Goal: Task Accomplishment & Management: Complete application form

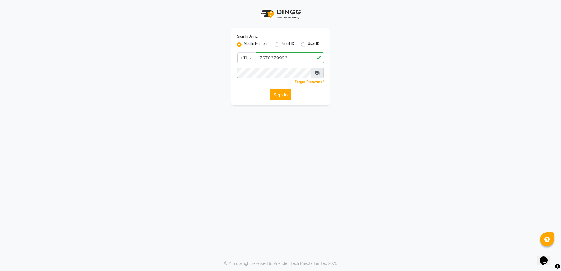
click at [284, 96] on button "Sign In" at bounding box center [280, 94] width 21 height 11
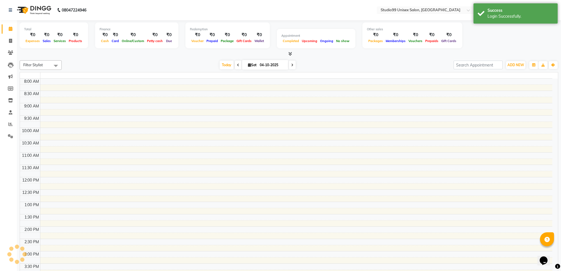
select select "en"
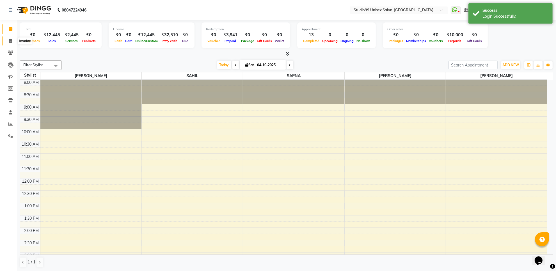
click at [9, 39] on icon at bounding box center [10, 41] width 3 height 4
select select "service"
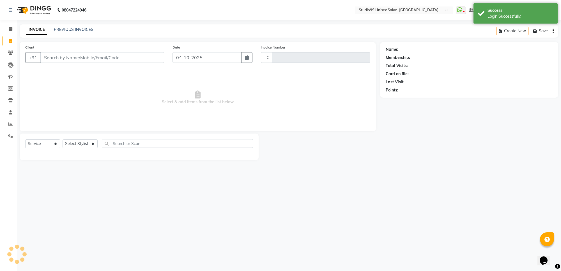
type input "1893"
select select "7323"
click at [77, 144] on select "Select Stylist Manager [PERSON_NAME] [PERSON_NAME] [PERSON_NAME]" at bounding box center [80, 143] width 35 height 9
select select "63731"
click at [63, 139] on select "Select Stylist Manager [PERSON_NAME] [PERSON_NAME] [PERSON_NAME]" at bounding box center [80, 143] width 35 height 9
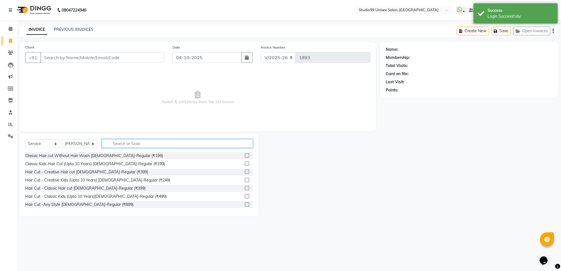
click at [127, 143] on input "text" at bounding box center [177, 143] width 151 height 9
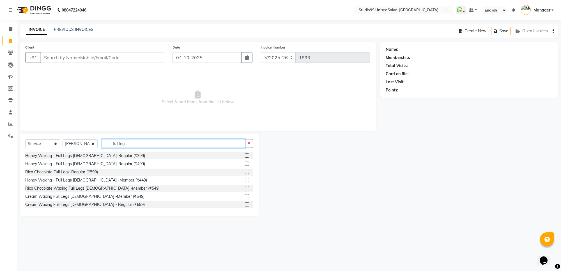
type input "full legs"
click at [245, 188] on label at bounding box center [247, 188] width 4 height 4
click at [245, 188] on input "checkbox" at bounding box center [247, 189] width 4 height 4
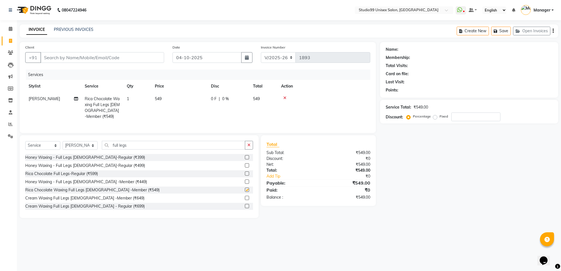
checkbox input "false"
click at [235, 150] on input "full legs" at bounding box center [173, 145] width 143 height 9
type input "f"
type input "full arms"
click at [245, 176] on label at bounding box center [247, 173] width 4 height 4
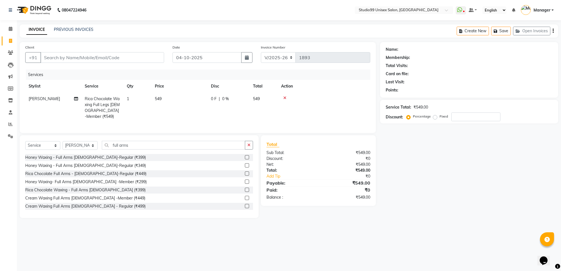
click at [245, 176] on input "checkbox" at bounding box center [247, 174] width 4 height 4
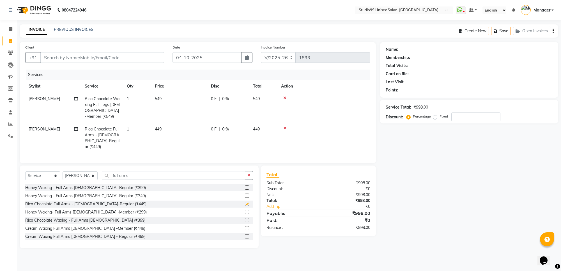
checkbox input "false"
click at [238, 174] on input "full arms" at bounding box center [173, 175] width 143 height 9
type input "f"
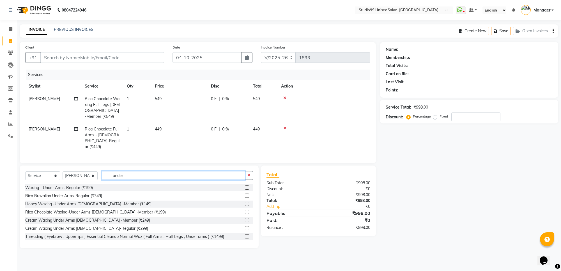
type input "under"
click at [245, 186] on label at bounding box center [247, 187] width 4 height 4
click at [245, 186] on input "checkbox" at bounding box center [247, 188] width 4 height 4
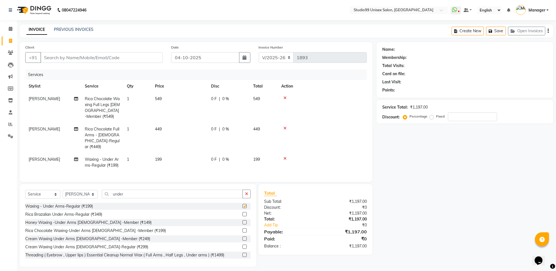
checkbox input "false"
click at [116, 56] on input "Client" at bounding box center [101, 57] width 122 height 11
type input "8"
type input "0"
type input "8"
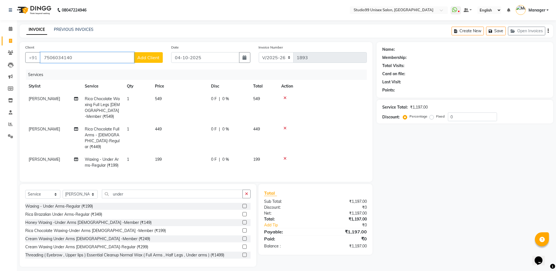
type input "7506034140"
click at [155, 59] on span "Add Client" at bounding box center [148, 58] width 22 height 6
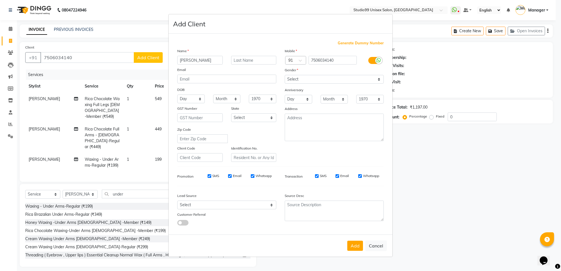
type input "[PERSON_NAME]"
click at [323, 82] on select "Select [DEMOGRAPHIC_DATA] [DEMOGRAPHIC_DATA] Other Prefer Not To Say" at bounding box center [334, 79] width 99 height 9
select select "[DEMOGRAPHIC_DATA]"
click at [285, 75] on select "Select [DEMOGRAPHIC_DATA] [DEMOGRAPHIC_DATA] Other Prefer Not To Say" at bounding box center [334, 79] width 99 height 9
click at [327, 126] on textarea at bounding box center [334, 127] width 99 height 27
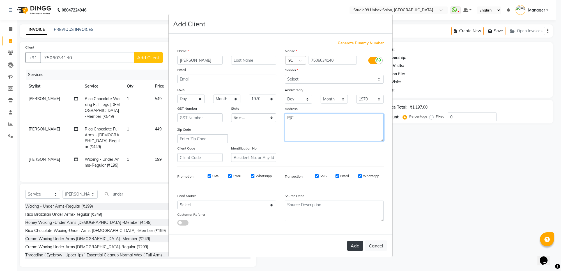
type textarea "PJC"
click at [355, 246] on button "Add" at bounding box center [355, 246] width 16 height 10
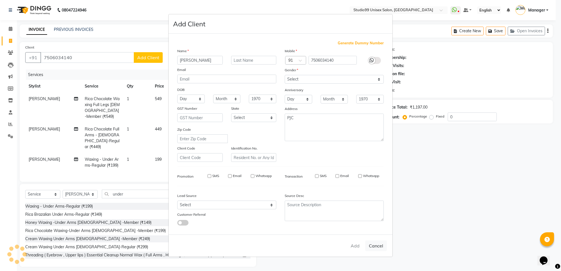
select select
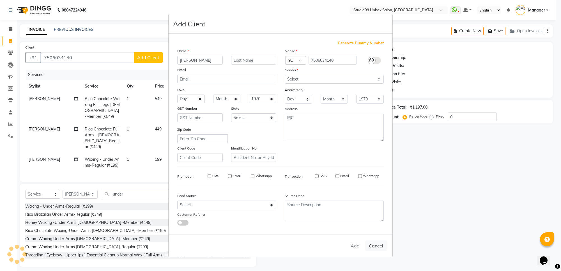
select select
checkbox input "false"
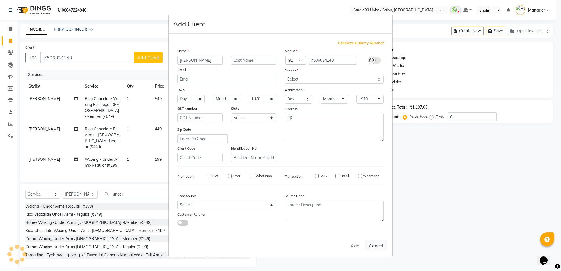
checkbox input "false"
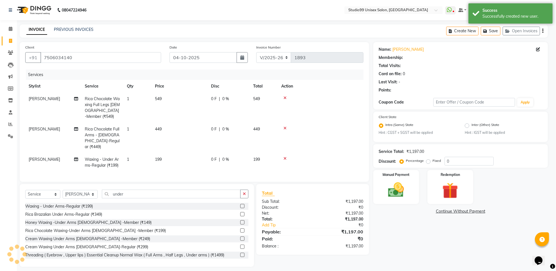
select select "1: Object"
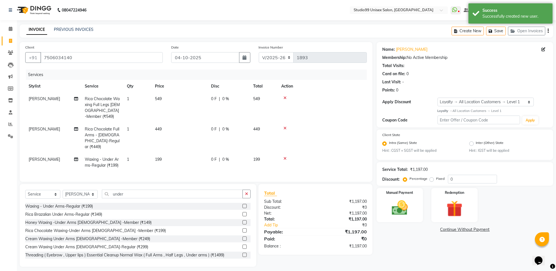
click at [436, 179] on label "Fixed" at bounding box center [440, 178] width 8 height 5
click at [431, 179] on input "Fixed" at bounding box center [433, 179] width 4 height 4
radio input "true"
click at [461, 179] on input "0" at bounding box center [472, 179] width 49 height 9
type input "0"
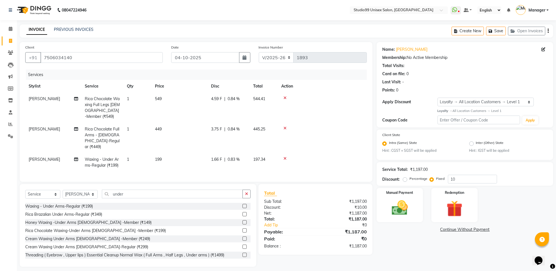
click at [425, 239] on div "Name: [PERSON_NAME] Membership: No Active Membership Total Visits: Card on file…" at bounding box center [466, 154] width 181 height 225
click at [468, 180] on input "10" at bounding box center [472, 179] width 49 height 9
type input "100"
click at [417, 241] on div "Name: [PERSON_NAME] Membership: No Active Membership Total Visits: Card on file…" at bounding box center [466, 154] width 181 height 225
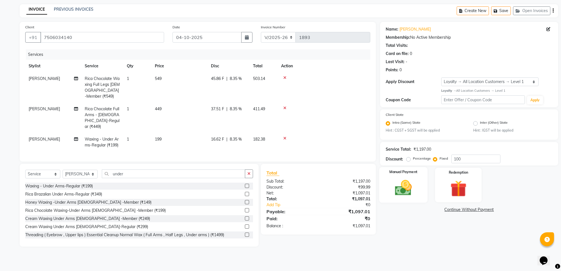
click at [400, 188] on img at bounding box center [403, 188] width 27 height 20
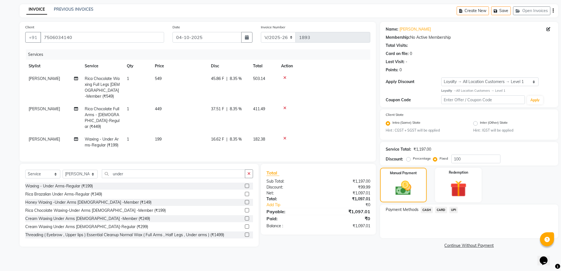
click at [454, 210] on span "UPI" at bounding box center [453, 210] width 9 height 6
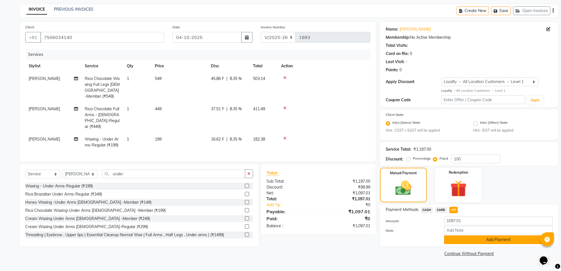
click at [464, 239] on button "Add Payment" at bounding box center [498, 239] width 109 height 9
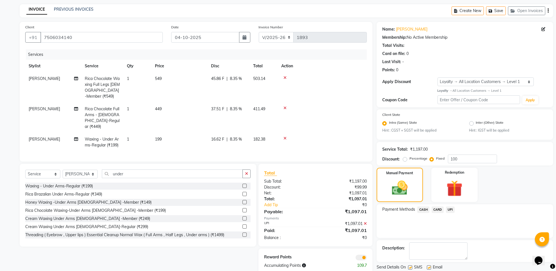
scroll to position [18, 0]
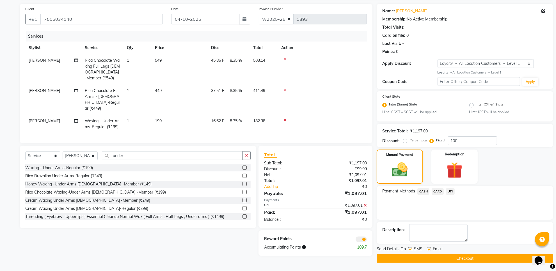
click at [457, 260] on button "Checkout" at bounding box center [464, 258] width 176 height 9
click at [426, 261] on button "Checkout" at bounding box center [464, 258] width 176 height 9
click at [415, 257] on button "Checkout" at bounding box center [464, 258] width 176 height 9
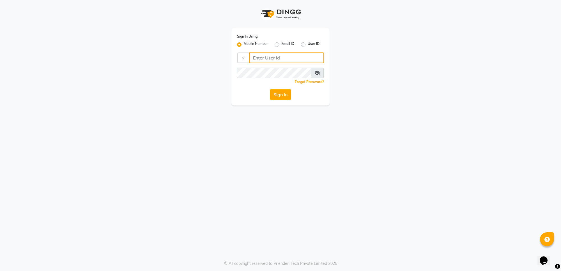
type input "7676279992"
click at [278, 95] on button "Sign In" at bounding box center [280, 94] width 21 height 11
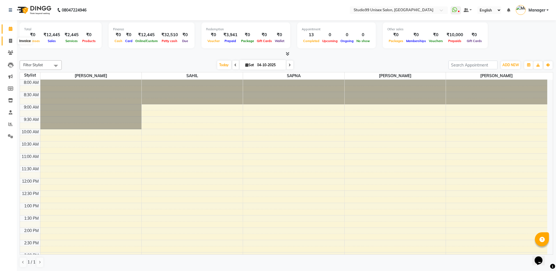
click at [10, 43] on icon at bounding box center [10, 41] width 3 height 4
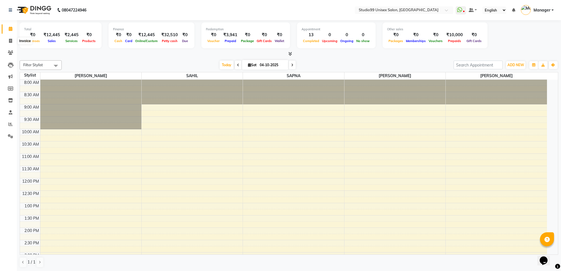
select select "7323"
select select "service"
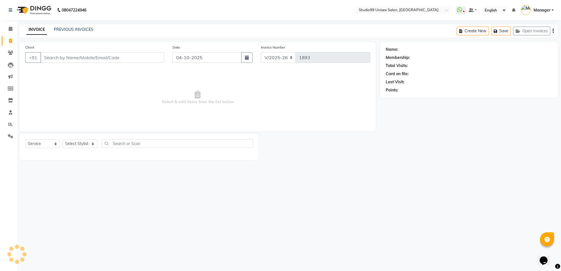
click at [53, 58] on input "Client" at bounding box center [102, 57] width 124 height 11
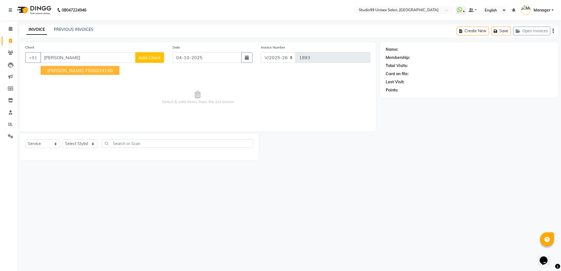
click at [93, 72] on ngb-highlight "7506034140" at bounding box center [99, 71] width 28 height 6
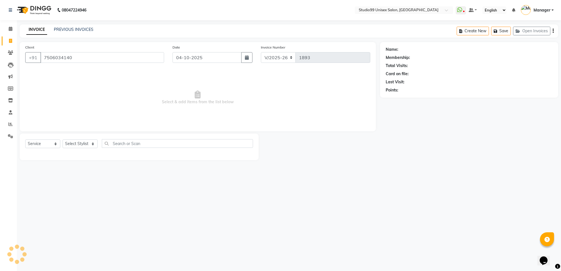
type input "7506034140"
select select "1: Object"
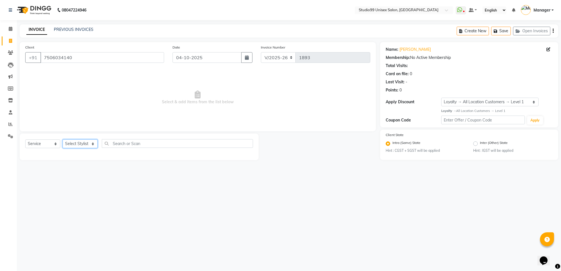
click at [86, 144] on select "Select Stylist Manager [PERSON_NAME] [PERSON_NAME] [PERSON_NAME]" at bounding box center [80, 143] width 35 height 9
select select "63731"
click at [63, 139] on select "Select Stylist Manager [PERSON_NAME] [PERSON_NAME] [PERSON_NAME]" at bounding box center [80, 143] width 35 height 9
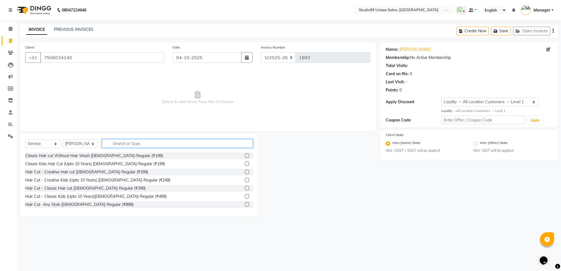
click at [122, 143] on input "text" at bounding box center [177, 143] width 151 height 9
type input "full leg"
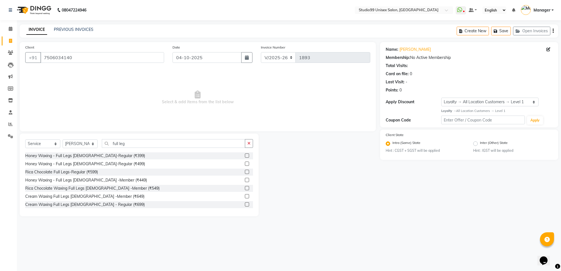
click at [245, 187] on label at bounding box center [247, 188] width 4 height 4
click at [245, 187] on input "checkbox" at bounding box center [247, 189] width 4 height 4
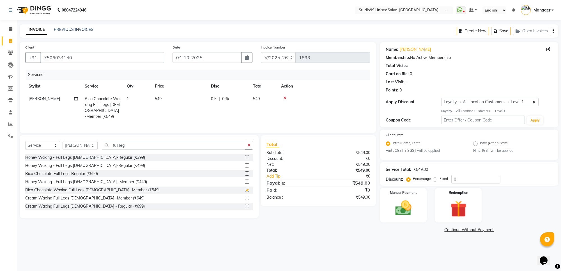
checkbox input "false"
click at [226, 150] on input "full leg" at bounding box center [173, 145] width 143 height 9
click at [222, 150] on input "full arms" at bounding box center [173, 145] width 143 height 9
type input "full arms"
click at [245, 176] on label at bounding box center [247, 173] width 4 height 4
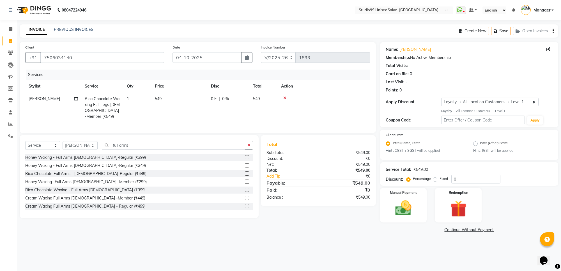
click at [245, 176] on input "checkbox" at bounding box center [247, 174] width 4 height 4
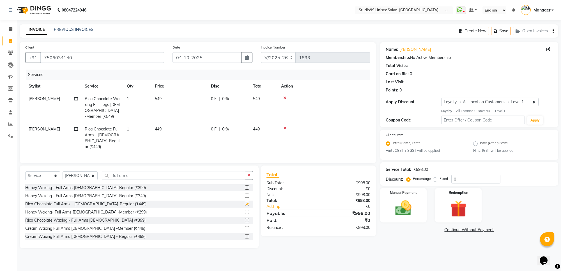
checkbox input "false"
click at [239, 176] on input "full arms" at bounding box center [173, 175] width 143 height 9
type input "f"
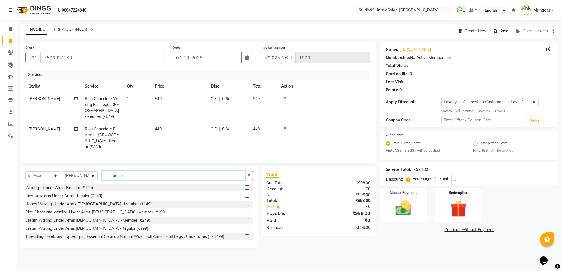
type input "under"
click at [245, 187] on label at bounding box center [247, 187] width 4 height 4
click at [245, 187] on input "checkbox" at bounding box center [247, 188] width 4 height 4
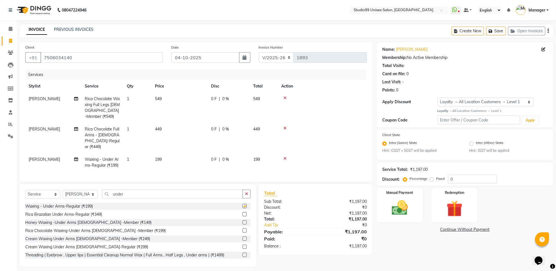
checkbox input "false"
drag, startPoint x: 431, startPoint y: 179, endPoint x: 435, endPoint y: 178, distance: 3.5
click at [436, 180] on label "Fixed" at bounding box center [440, 178] width 8 height 5
click at [431, 180] on input "Fixed" at bounding box center [433, 179] width 4 height 4
radio input "true"
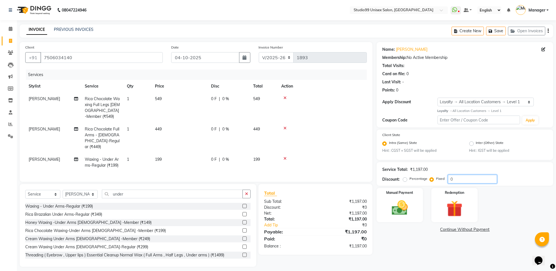
click at [454, 177] on input "0" at bounding box center [472, 179] width 49 height 9
type input "100"
click at [400, 213] on img at bounding box center [399, 207] width 27 height 19
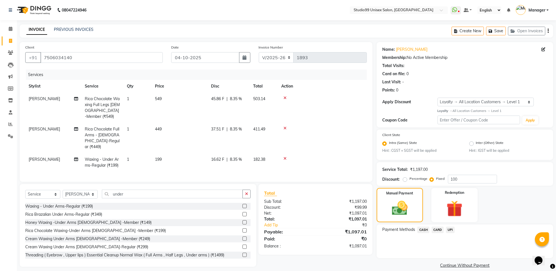
click at [450, 231] on span "UPI" at bounding box center [450, 230] width 9 height 6
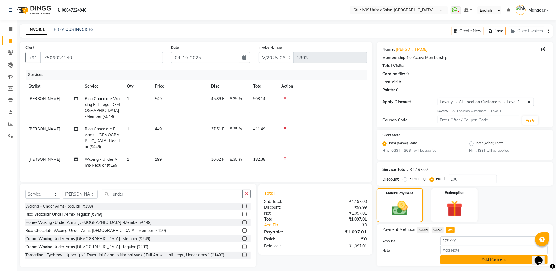
click at [459, 259] on button "Add Payment" at bounding box center [493, 259] width 107 height 9
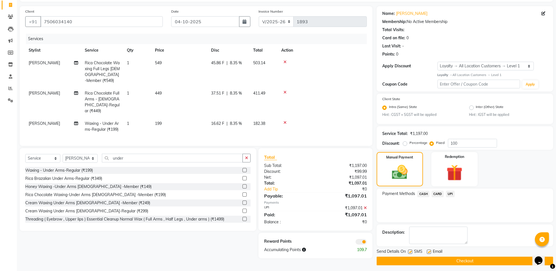
scroll to position [38, 0]
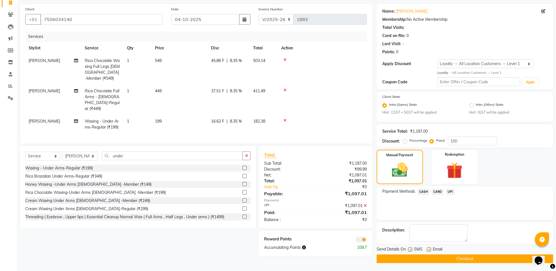
click at [459, 259] on button "Checkout" at bounding box center [464, 258] width 176 height 9
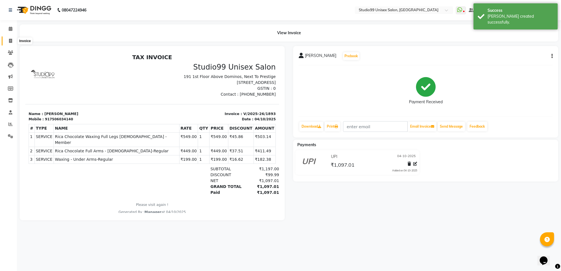
click at [10, 41] on icon at bounding box center [10, 41] width 3 height 4
select select "service"
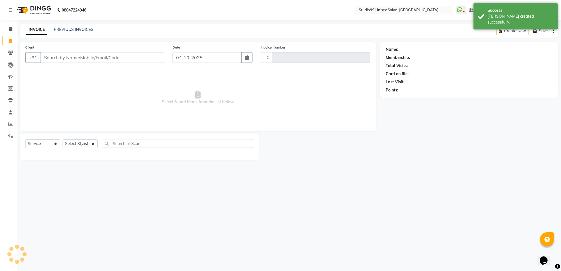
type input "1894"
select select "7323"
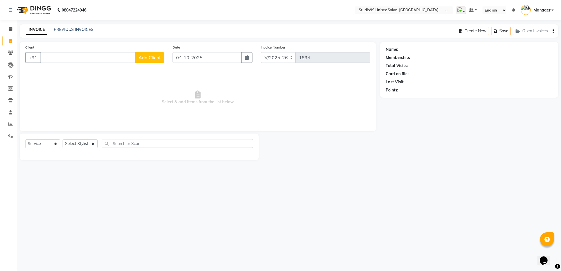
click at [72, 56] on input "Client" at bounding box center [87, 57] width 95 height 11
type input "8939090777"
click at [152, 61] on button "Add Client" at bounding box center [149, 57] width 29 height 11
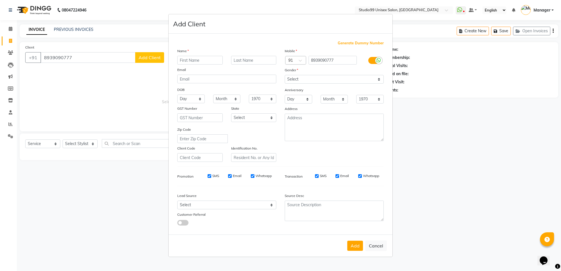
click at [205, 63] on input "text" at bounding box center [199, 60] width 45 height 9
type input "[DATE]"
click at [326, 78] on select "Select [DEMOGRAPHIC_DATA] [DEMOGRAPHIC_DATA] Other Prefer Not To Say" at bounding box center [334, 79] width 99 height 9
select select "[DEMOGRAPHIC_DATA]"
click at [285, 75] on select "Select [DEMOGRAPHIC_DATA] [DEMOGRAPHIC_DATA] Other Prefer Not To Say" at bounding box center [334, 79] width 99 height 9
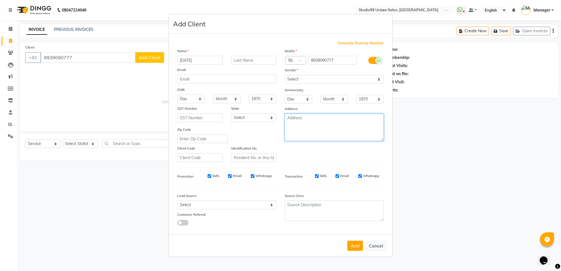
click at [318, 123] on textarea at bounding box center [334, 127] width 99 height 27
type textarea "PJC"
click at [355, 248] on button "Add" at bounding box center [355, 246] width 16 height 10
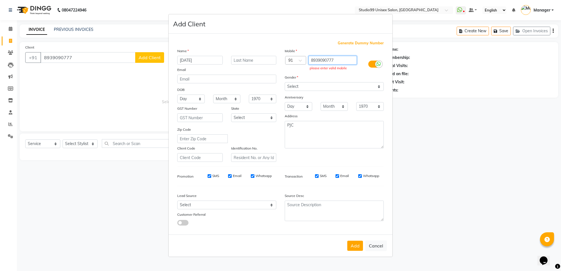
click at [347, 61] on input "8939090777" at bounding box center [333, 60] width 49 height 9
click at [344, 63] on input "8939090777" at bounding box center [333, 60] width 49 height 9
type input "8"
type input "8939090777"
click at [356, 246] on button "Add" at bounding box center [355, 246] width 16 height 10
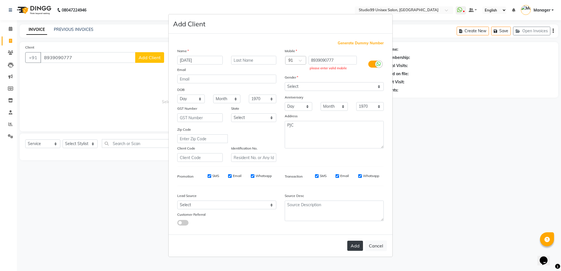
click at [356, 246] on button "Add" at bounding box center [355, 246] width 16 height 10
click at [345, 62] on input "8939090777" at bounding box center [333, 60] width 49 height 9
click at [372, 245] on button "Cancel" at bounding box center [376, 245] width 22 height 11
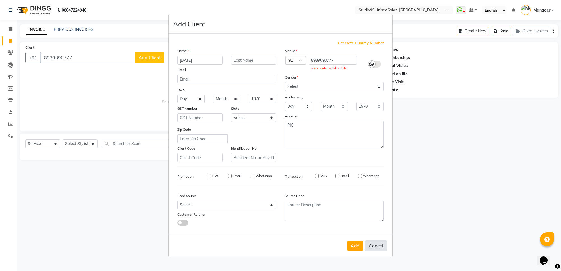
select select
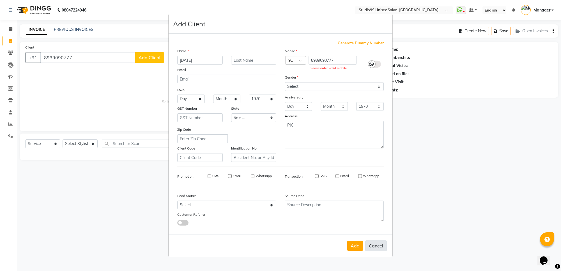
select select
checkbox input "false"
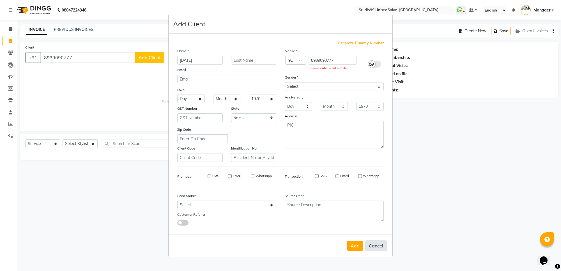
checkbox input "false"
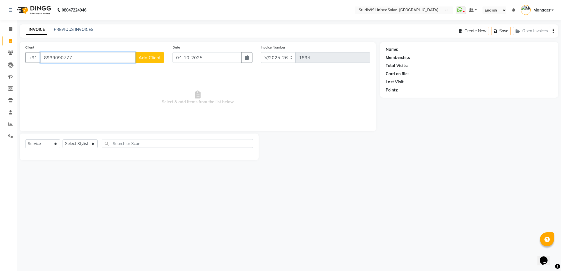
click at [103, 54] on input "8939090777" at bounding box center [87, 57] width 95 height 11
type input "8"
type input "8939090777"
click at [151, 58] on span "Add Client" at bounding box center [150, 58] width 22 height 6
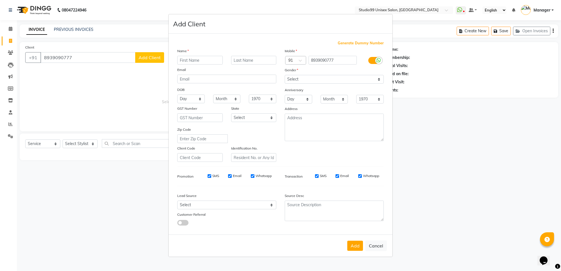
click at [194, 58] on input "text" at bounding box center [199, 60] width 45 height 9
type input "[DATE]"
click at [327, 78] on select "Select [DEMOGRAPHIC_DATA] [DEMOGRAPHIC_DATA] Other Prefer Not To Say" at bounding box center [334, 79] width 99 height 9
select select "[DEMOGRAPHIC_DATA]"
click at [285, 75] on select "Select [DEMOGRAPHIC_DATA] [DEMOGRAPHIC_DATA] Other Prefer Not To Say" at bounding box center [334, 79] width 99 height 9
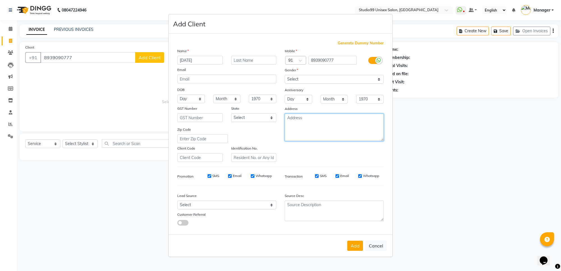
click at [314, 124] on textarea at bounding box center [334, 127] width 99 height 27
type textarea "PJC"
click at [357, 243] on button "Add" at bounding box center [355, 246] width 16 height 10
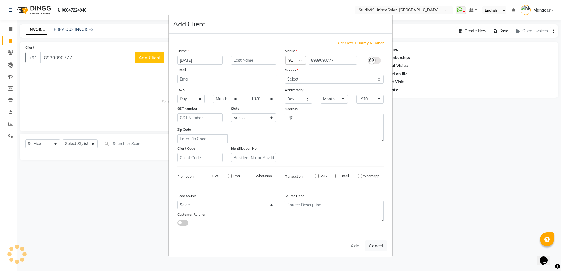
select select
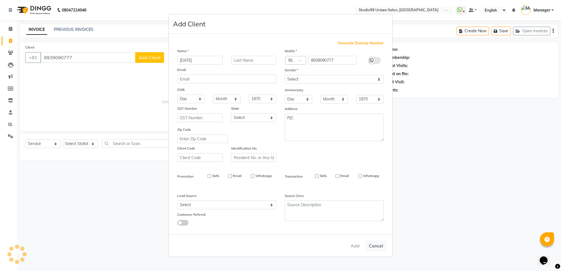
select select
checkbox input "false"
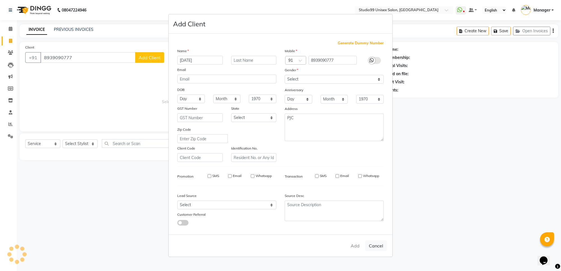
checkbox input "false"
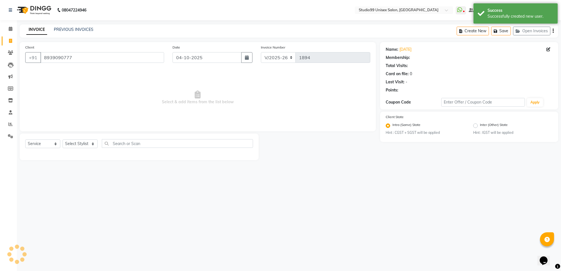
select select "1: Object"
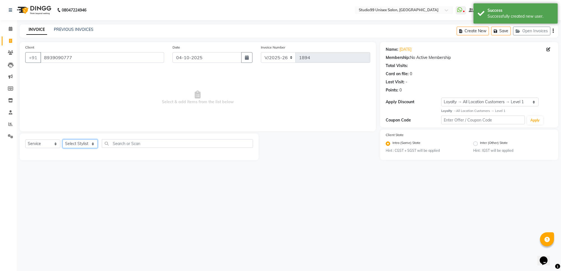
click at [89, 141] on select "Select Stylist Manager [PERSON_NAME] [PERSON_NAME] [PERSON_NAME]" at bounding box center [80, 143] width 35 height 9
select select "83085"
click at [63, 139] on select "Select Stylist Manager [PERSON_NAME] [PERSON_NAME] [PERSON_NAME]" at bounding box center [80, 143] width 35 height 9
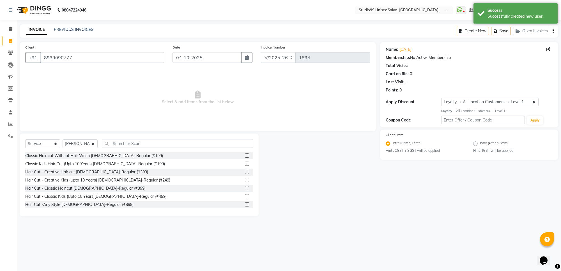
click at [245, 164] on label at bounding box center [247, 164] width 4 height 4
click at [245, 164] on input "checkbox" at bounding box center [247, 164] width 4 height 4
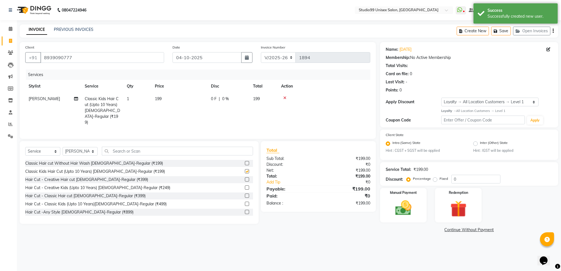
checkbox input "false"
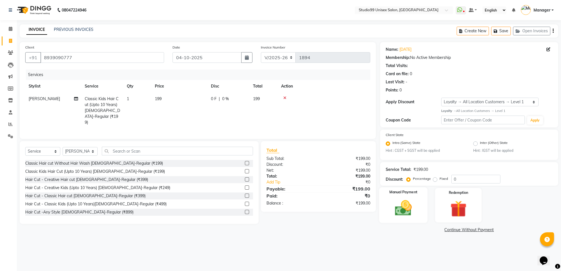
click at [414, 213] on img at bounding box center [403, 208] width 27 height 20
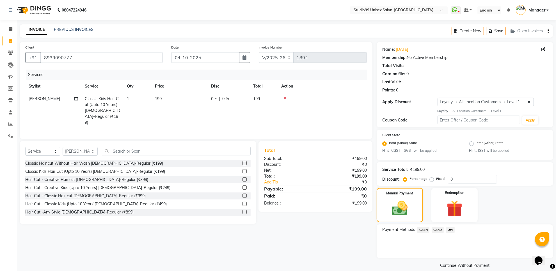
click at [450, 229] on span "UPI" at bounding box center [450, 230] width 9 height 6
click at [474, 261] on button "Add Payment" at bounding box center [493, 259] width 107 height 9
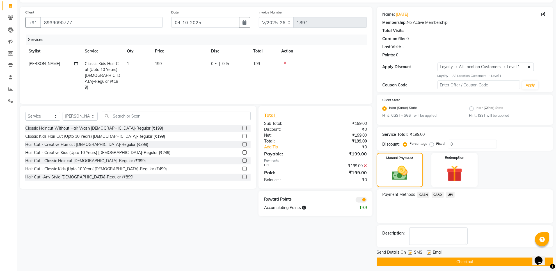
scroll to position [38, 0]
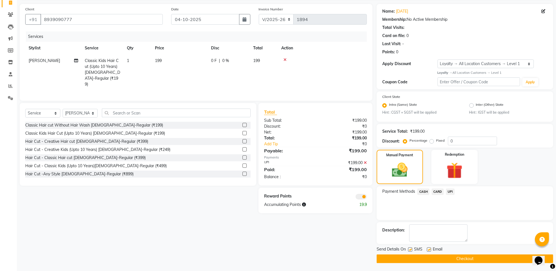
click at [473, 257] on button "Checkout" at bounding box center [464, 258] width 176 height 9
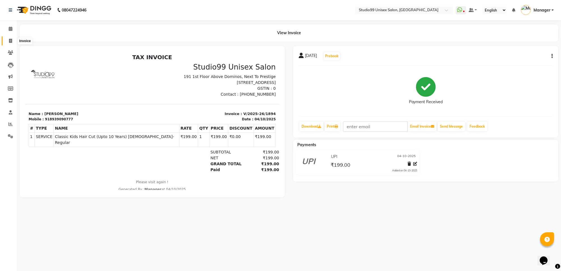
click at [10, 40] on icon at bounding box center [10, 41] width 3 height 4
select select "7323"
select select "service"
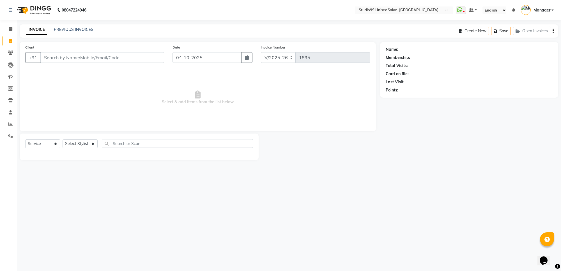
click at [128, 58] on input "Client" at bounding box center [102, 57] width 124 height 11
type input "9740242067"
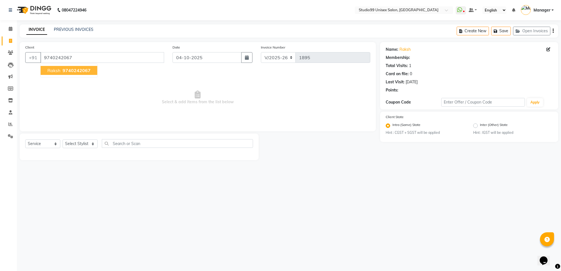
select select "1: Object"
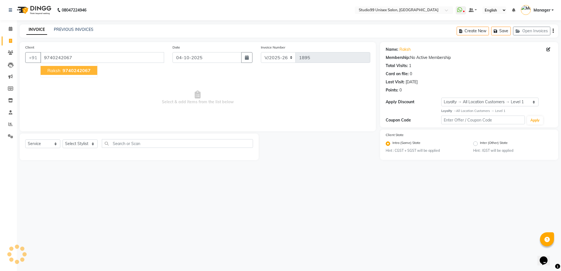
click at [74, 70] on span "9740242067" at bounding box center [77, 71] width 28 height 6
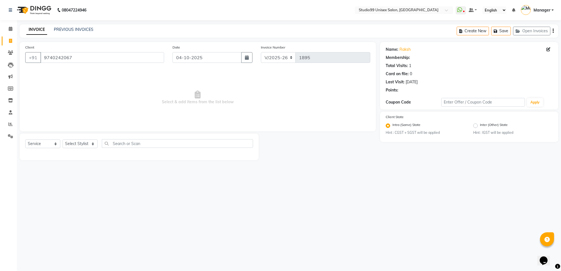
select select "1: Object"
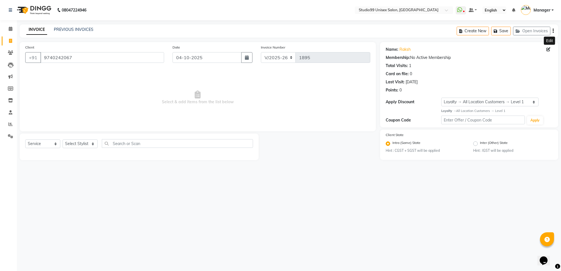
click at [550, 49] on icon at bounding box center [548, 49] width 4 height 4
select select "[DEMOGRAPHIC_DATA]"
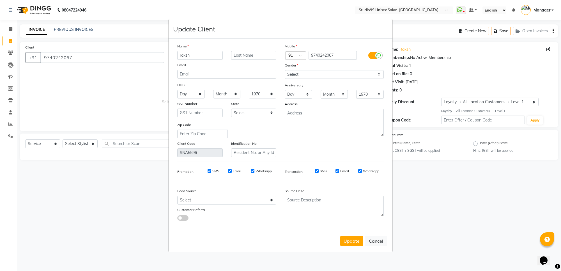
click at [206, 56] on input "raksh" at bounding box center [199, 55] width 45 height 9
type input "raksha"
click at [350, 243] on button "Update" at bounding box center [351, 241] width 23 height 10
select select
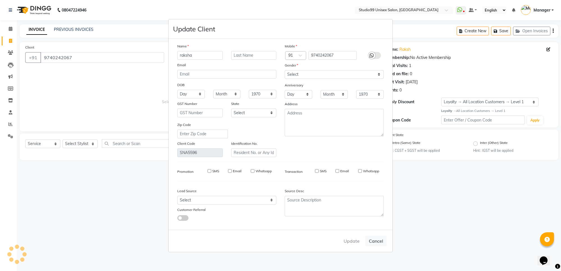
select select
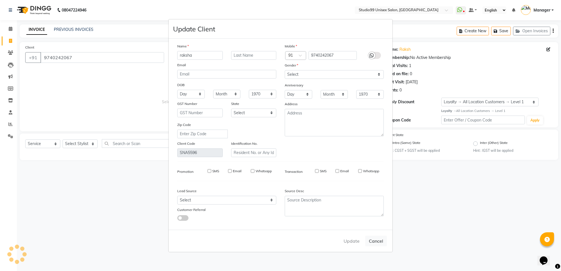
checkbox input "false"
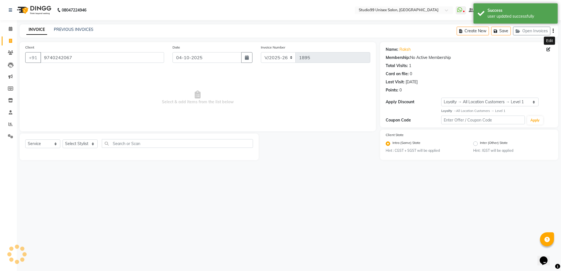
select select "1: Object"
click at [73, 144] on select "Select Stylist Manager [PERSON_NAME] [PERSON_NAME] [PERSON_NAME]" at bounding box center [80, 143] width 35 height 9
select select "63732"
click at [63, 139] on select "Select Stylist Manager [PERSON_NAME] [PERSON_NAME] [PERSON_NAME]" at bounding box center [80, 143] width 35 height 9
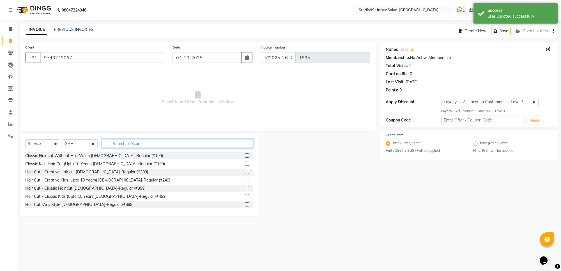
click at [131, 144] on input "text" at bounding box center [177, 143] width 151 height 9
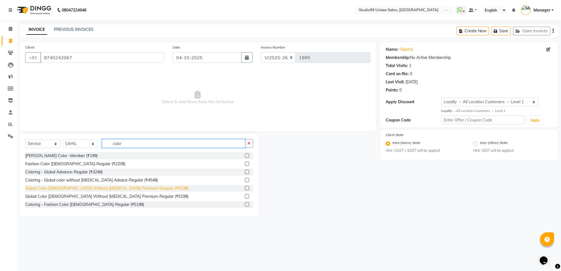
type input "color"
click at [109, 189] on div "Global Color [DEMOGRAPHIC_DATA] Without [MEDICAL_DATA] Premium-Regular (₹5198)" at bounding box center [106, 188] width 163 height 6
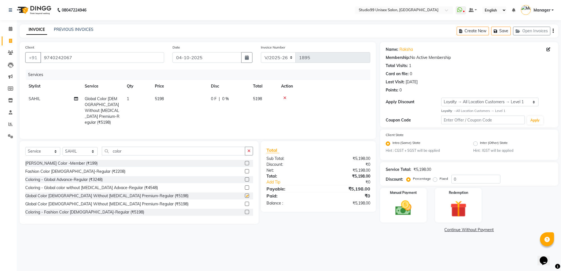
checkbox input "false"
click at [164, 99] on span "5198" at bounding box center [159, 98] width 9 height 5
select select "63732"
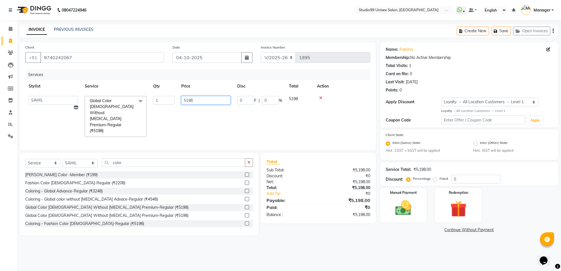
click at [204, 101] on input "5198" at bounding box center [205, 100] width 49 height 9
type input "5"
type input "6000"
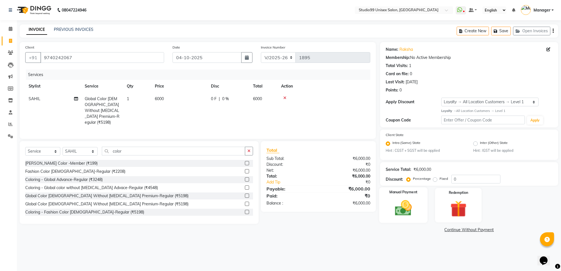
click at [400, 203] on img at bounding box center [403, 208] width 27 height 20
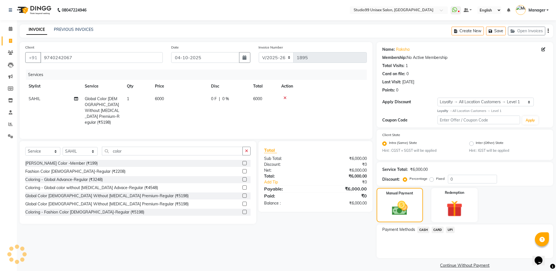
click at [163, 99] on span "6000" at bounding box center [159, 98] width 9 height 5
select select "63732"
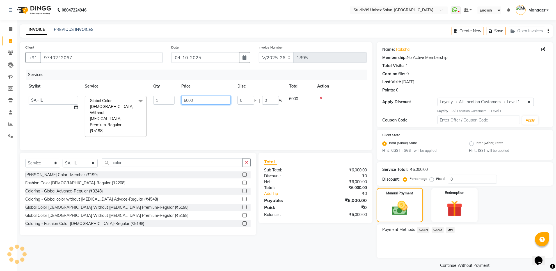
click at [202, 101] on input "6000" at bounding box center [205, 100] width 49 height 9
click at [199, 101] on input "6000" at bounding box center [205, 100] width 49 height 9
click at [184, 100] on input "60" at bounding box center [205, 100] width 49 height 9
click at [201, 102] on input "560" at bounding box center [205, 100] width 49 height 9
type input "5600"
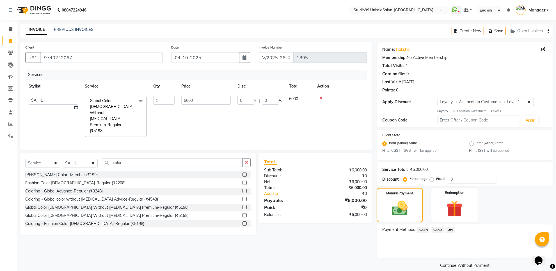
click at [449, 228] on span "UPI" at bounding box center [450, 230] width 9 height 6
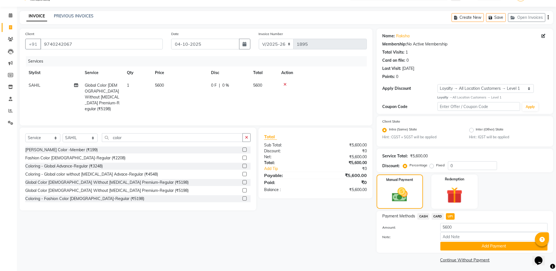
scroll to position [14, 0]
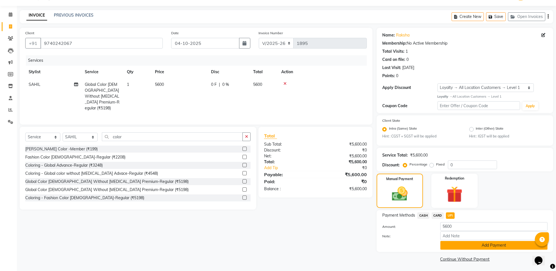
click at [450, 241] on button "Add Payment" at bounding box center [493, 245] width 107 height 9
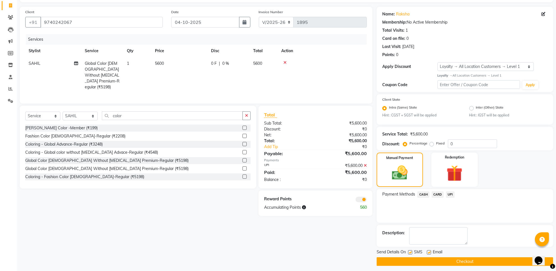
scroll to position [38, 0]
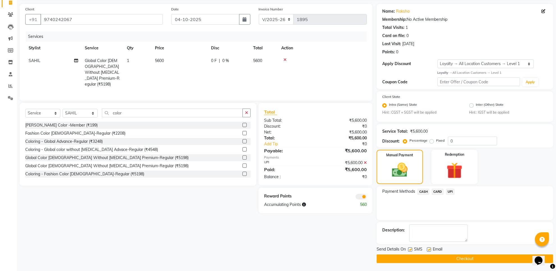
click at [482, 257] on button "Checkout" at bounding box center [464, 258] width 176 height 9
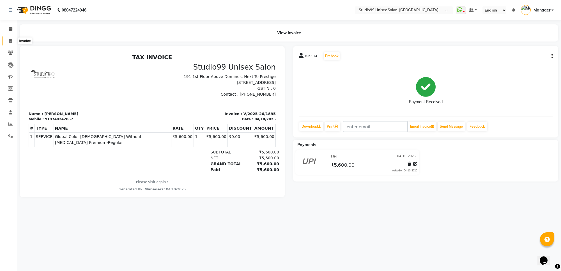
click at [10, 40] on icon at bounding box center [10, 41] width 3 height 4
select select "7323"
select select "service"
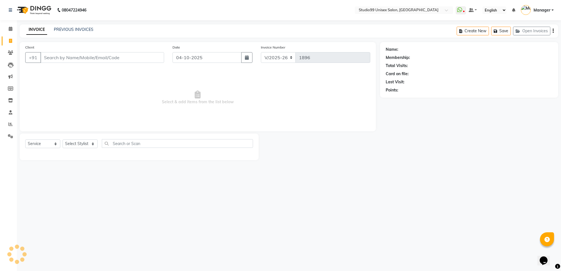
click at [82, 56] on input "Client" at bounding box center [102, 57] width 124 height 11
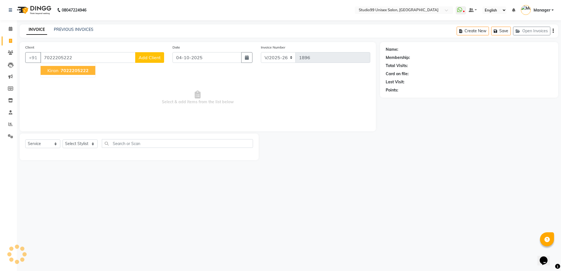
type input "7022205222"
select select "1: Object"
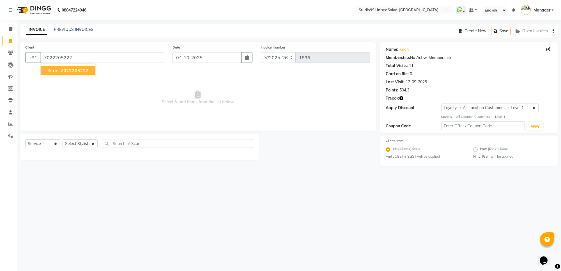
click at [79, 71] on span "7022205222" at bounding box center [75, 71] width 28 height 6
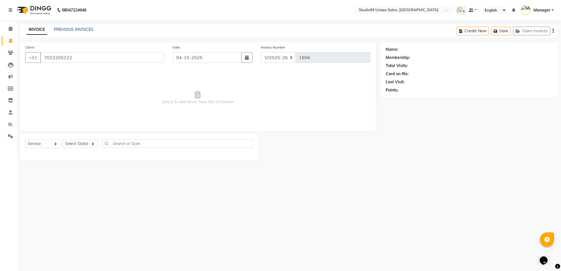
select select "1: Object"
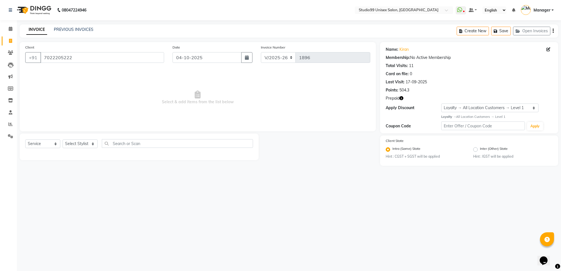
click at [402, 98] on icon "button" at bounding box center [401, 98] width 4 height 4
click at [81, 143] on select "Select Stylist Manager [PERSON_NAME] [PERSON_NAME] [PERSON_NAME]" at bounding box center [80, 143] width 35 height 9
click at [407, 49] on link "Kiran" at bounding box center [403, 50] width 9 height 6
